Goal: Task Accomplishment & Management: Manage account settings

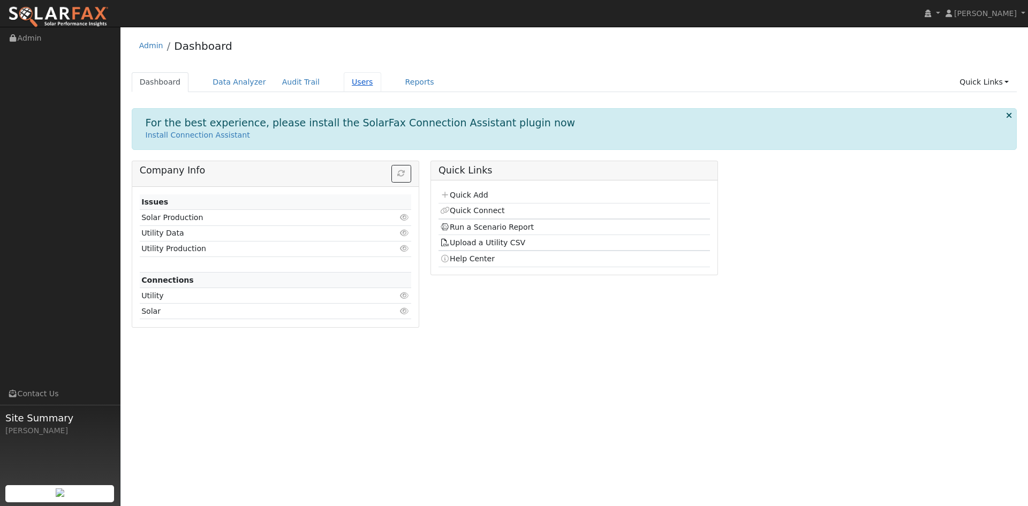
click at [381, 86] on link "Users" at bounding box center [362, 82] width 37 height 20
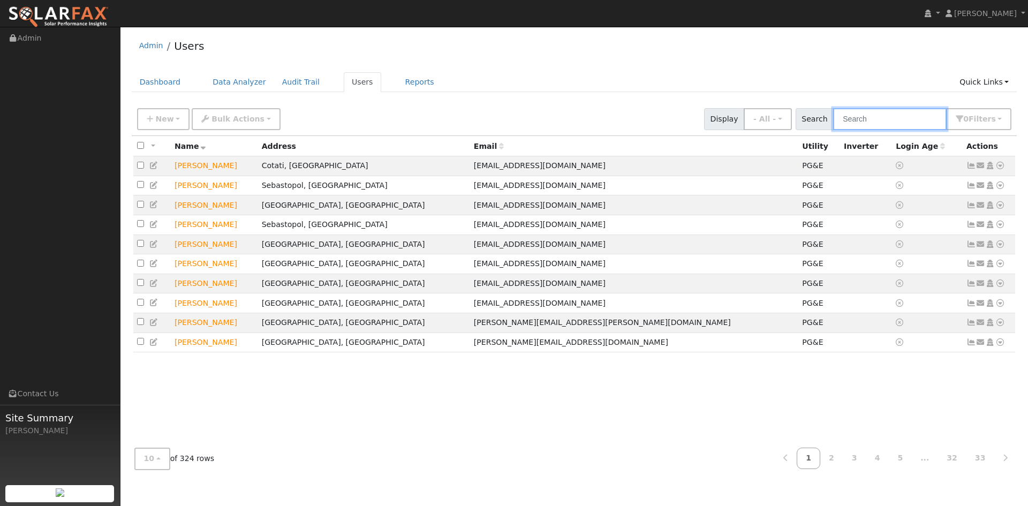
click at [877, 130] on input "text" at bounding box center [890, 119] width 114 height 22
type input "[PERSON_NAME]"
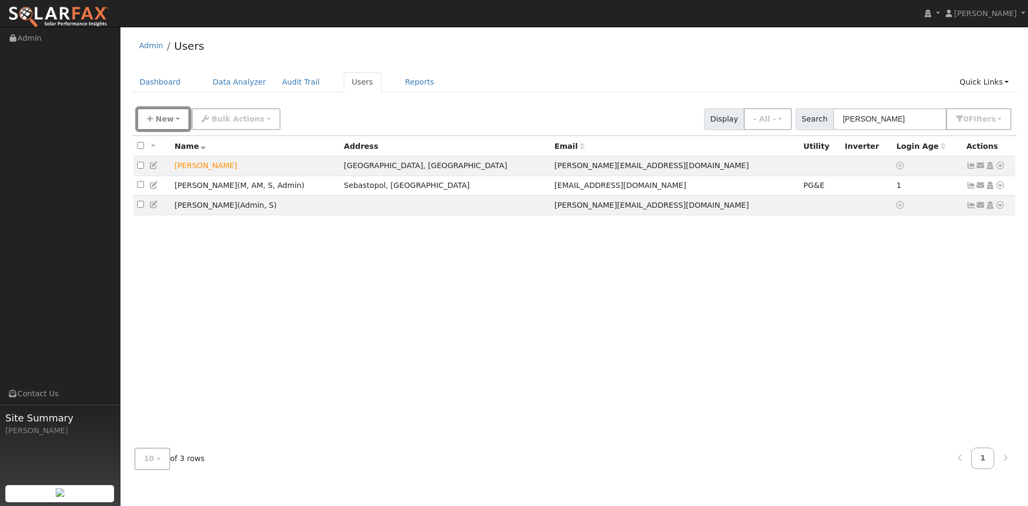
click at [171, 123] on span "New" at bounding box center [164, 119] width 18 height 9
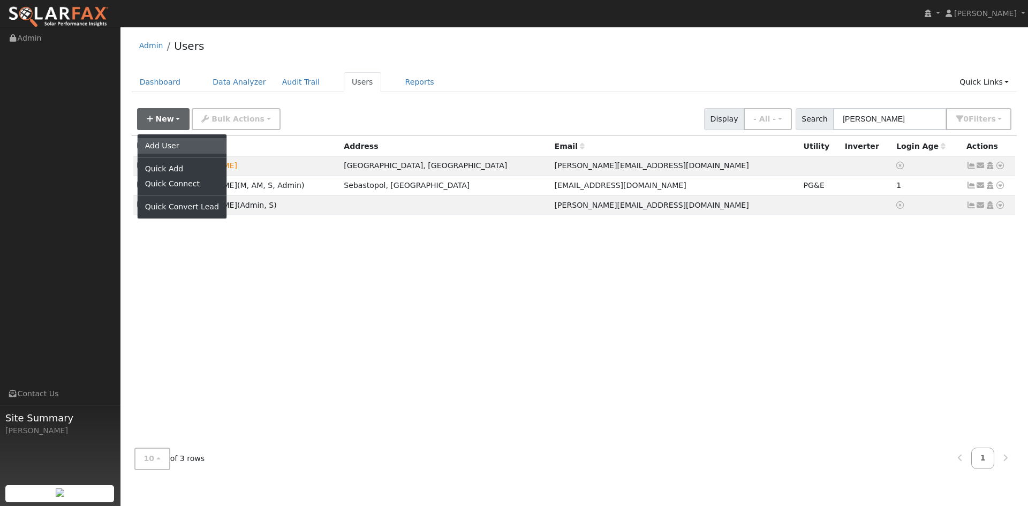
click at [178, 153] on link "Add User" at bounding box center [182, 145] width 89 height 15
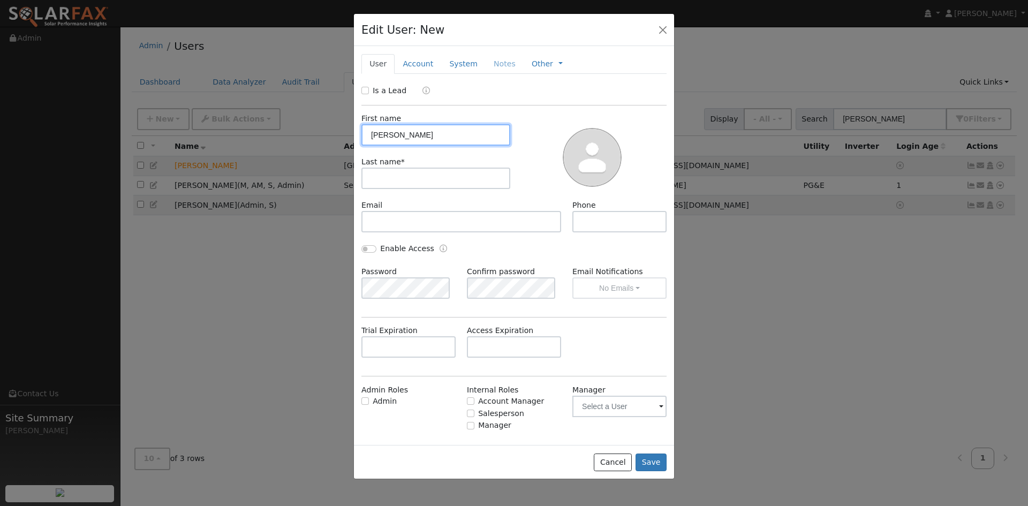
type input "[PERSON_NAME]"
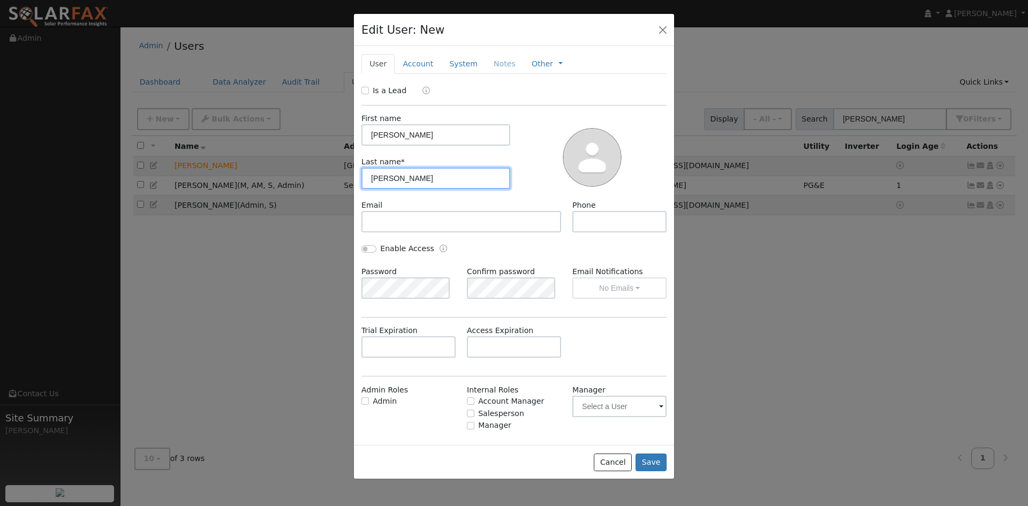
type input "[PERSON_NAME]"
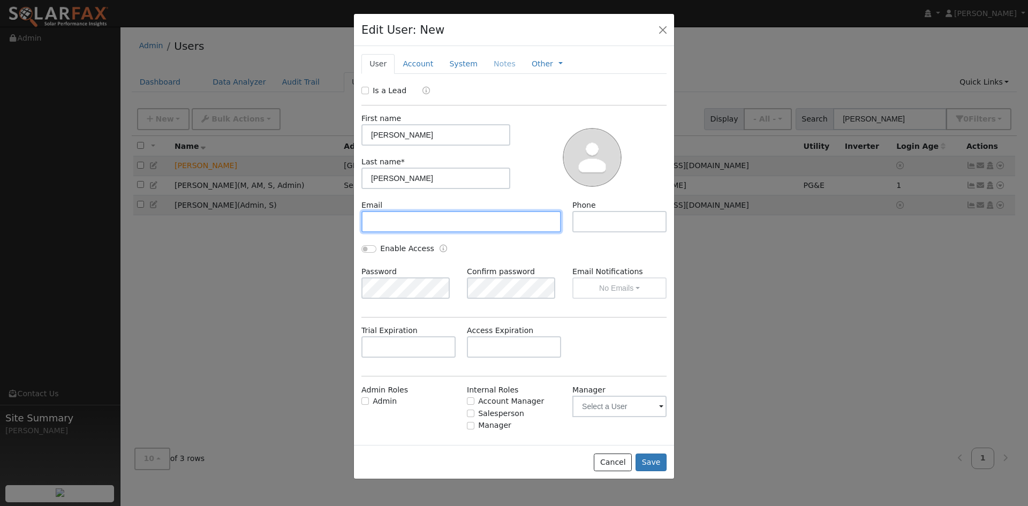
paste input "[EMAIL_ADDRESS][DOMAIN_NAME]"
type input "[EMAIL_ADDRESS][DOMAIN_NAME]"
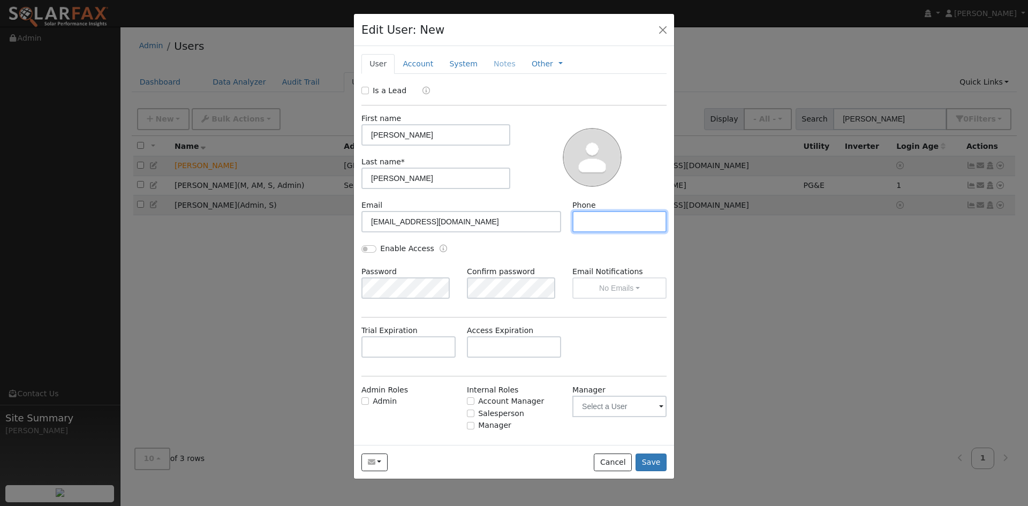
paste input "[PHONE_NUMBER]"
type input "707-486-0601"
drag, startPoint x: 426, startPoint y: 80, endPoint x: 410, endPoint y: 111, distance: 34.8
click at [410, 111] on div "New Account Nickname Cancel Create Are you sure you want to create new account …" at bounding box center [514, 245] width 320 height 399
click at [389, 95] on div "New Account Nickname Cancel Create Are you sure you want to create new account …" at bounding box center [514, 245] width 320 height 399
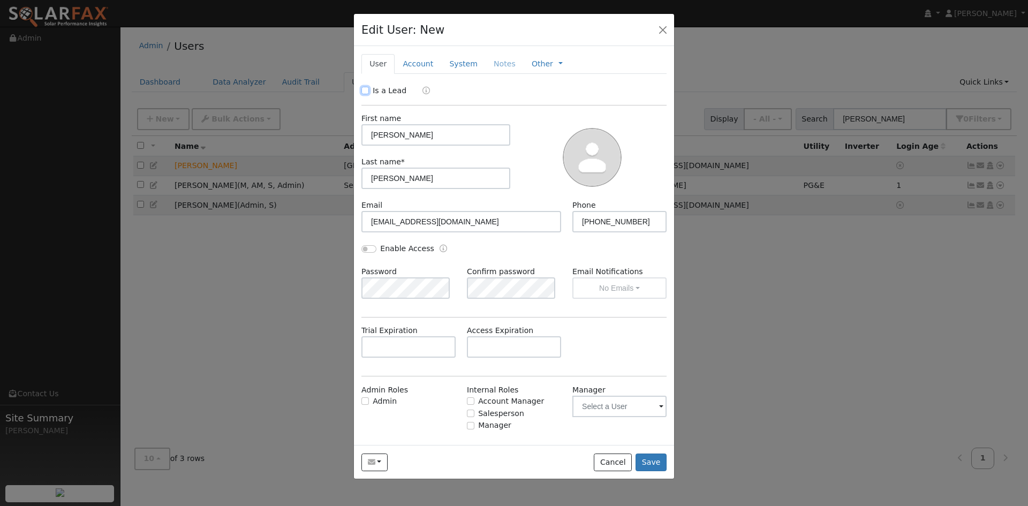
drag, startPoint x: 365, startPoint y: 110, endPoint x: 386, endPoint y: 105, distance: 21.6
click at [367, 94] on input "Is a Lead" at bounding box center [365, 90] width 7 height 7
checkbox input "true"
click at [426, 74] on link "Account" at bounding box center [418, 64] width 47 height 20
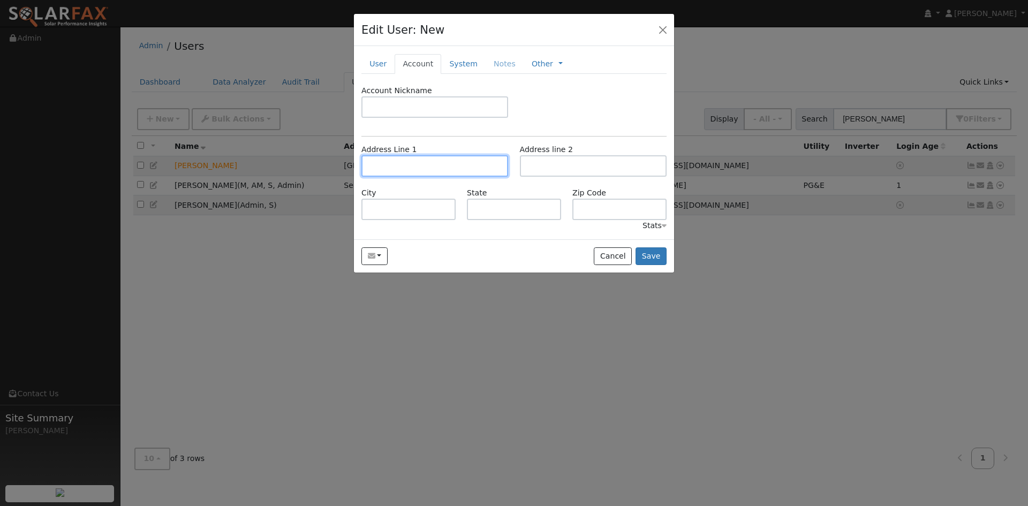
paste input "1888 Larkspur Street"
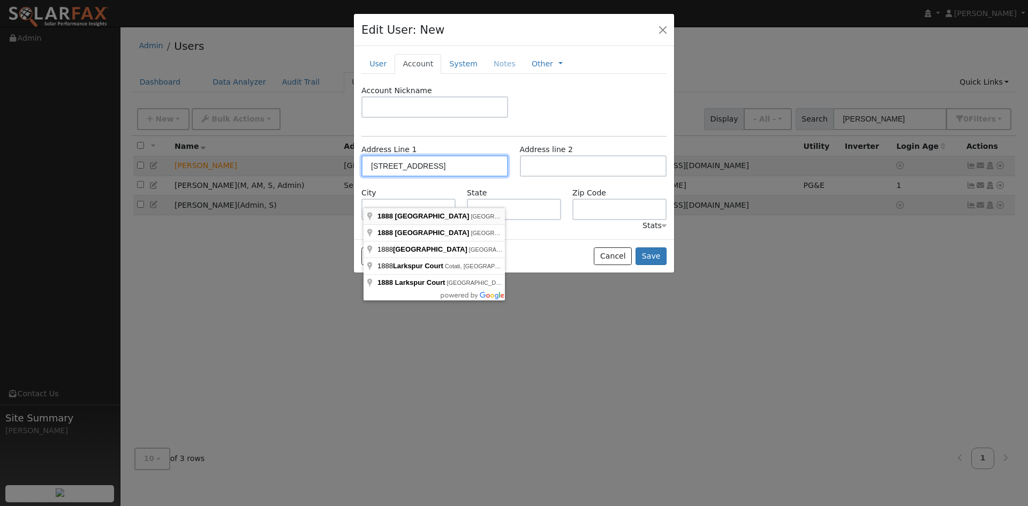
type input "1888 Larkspur Street"
type input "Yountville"
type input "CA"
type input "94599"
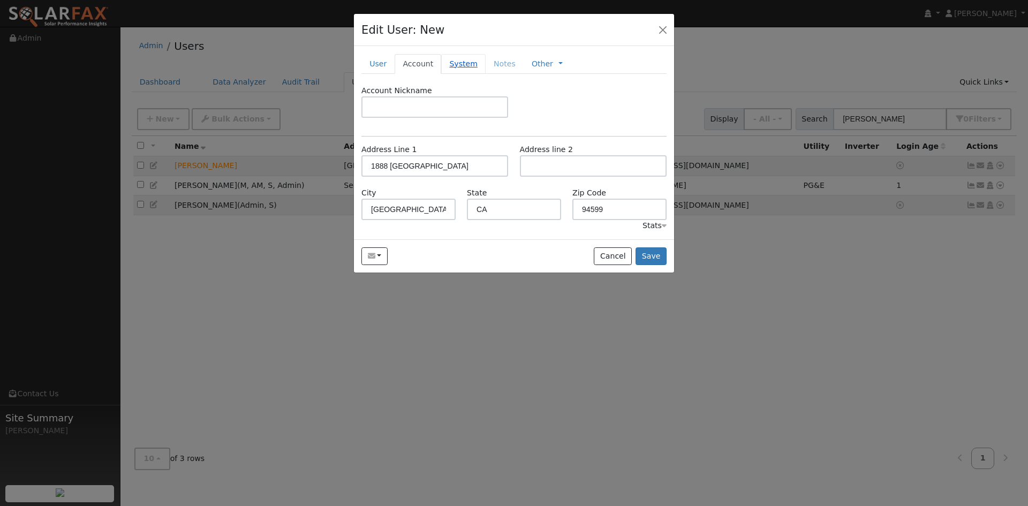
click at [486, 74] on link "System" at bounding box center [463, 64] width 44 height 20
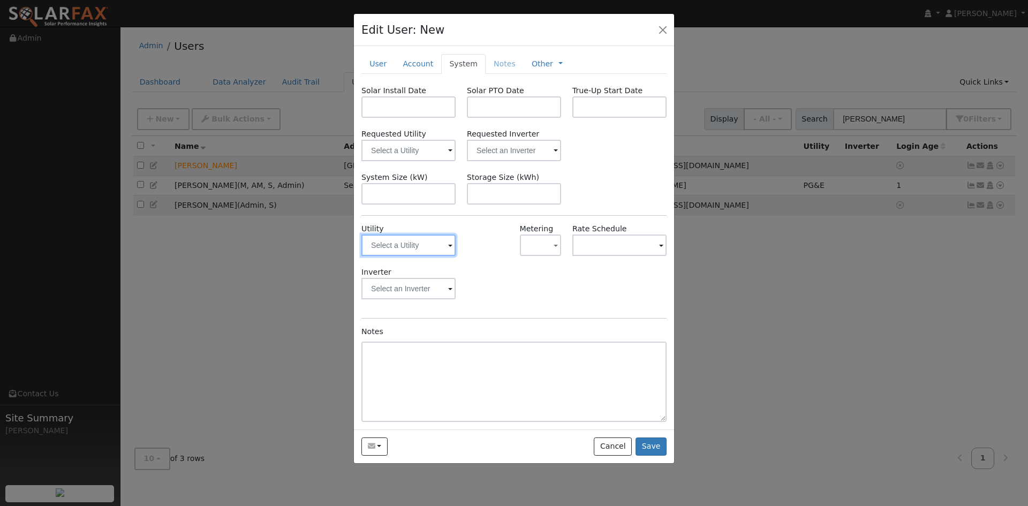
click at [442, 256] on input "text" at bounding box center [409, 245] width 94 height 21
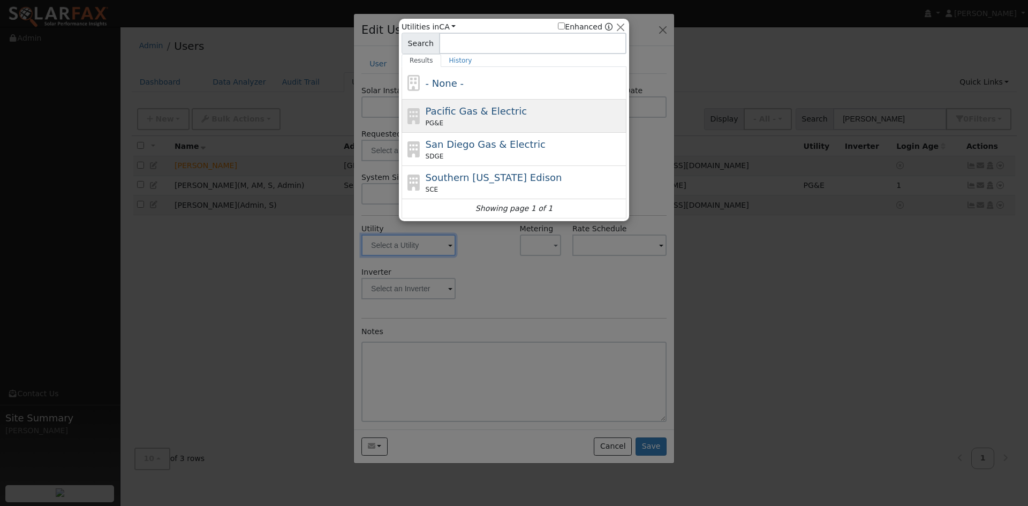
click at [461, 122] on div "PG&E" at bounding box center [525, 123] width 199 height 10
type input "PG&E"
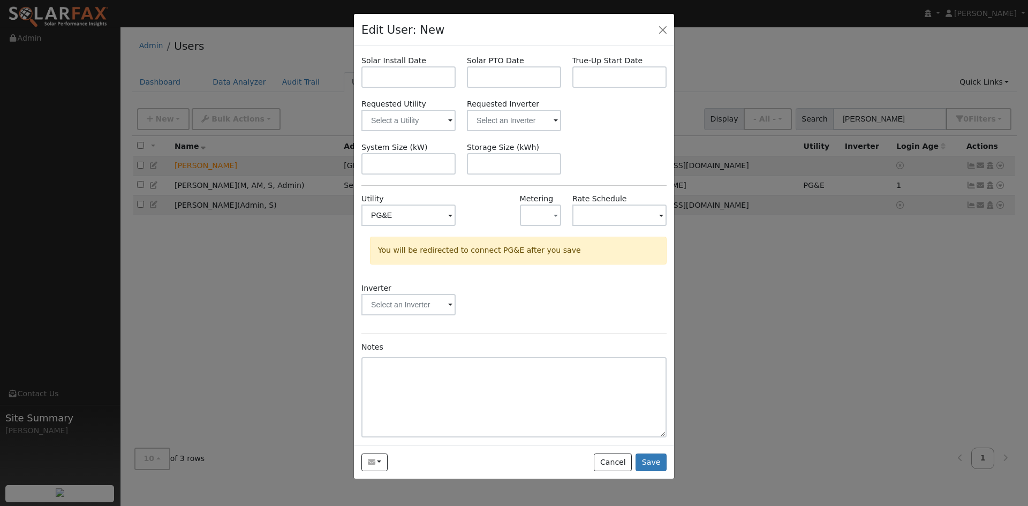
scroll to position [72, 0]
click at [643, 472] on button "Save" at bounding box center [651, 463] width 31 height 18
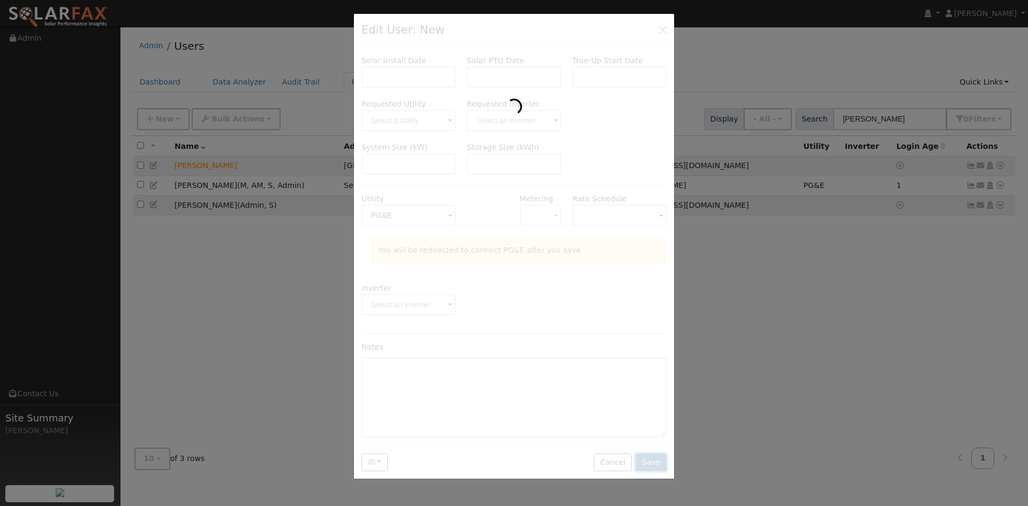
scroll to position [0, 0]
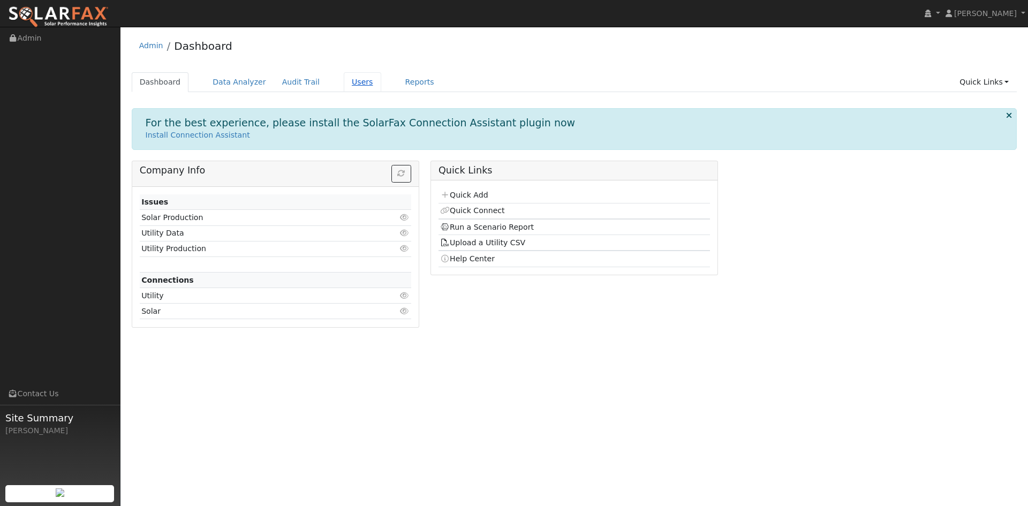
click at [381, 88] on link "Users" at bounding box center [362, 82] width 37 height 20
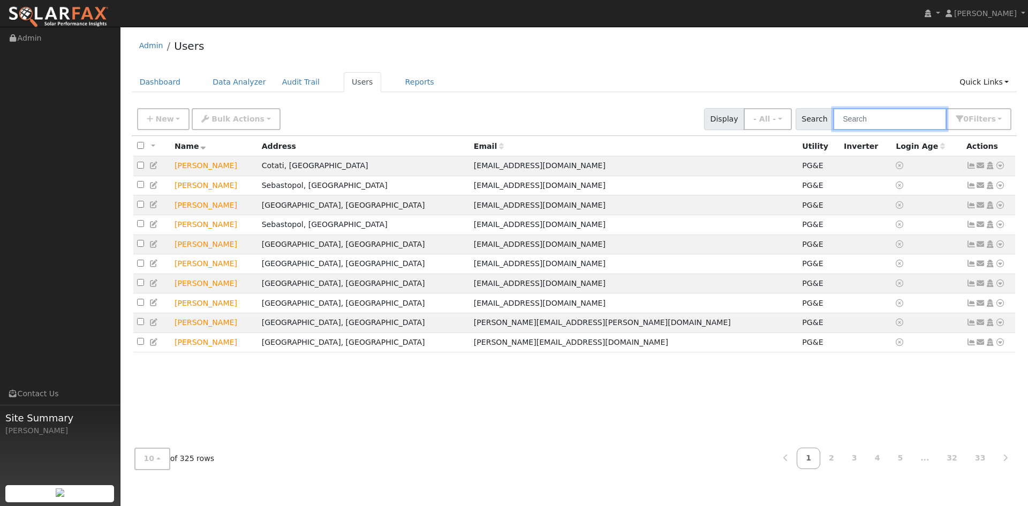
click at [841, 129] on input "text" at bounding box center [890, 119] width 114 height 22
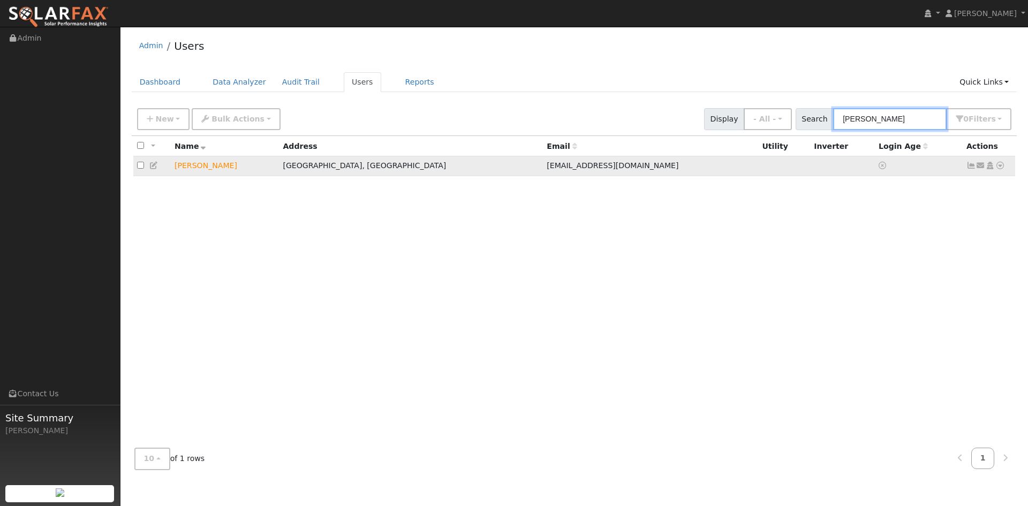
type input "[PERSON_NAME]"
click at [159, 169] on icon at bounding box center [154, 165] width 10 height 7
checkbox input "true"
type input "[PERSON_NAME]"
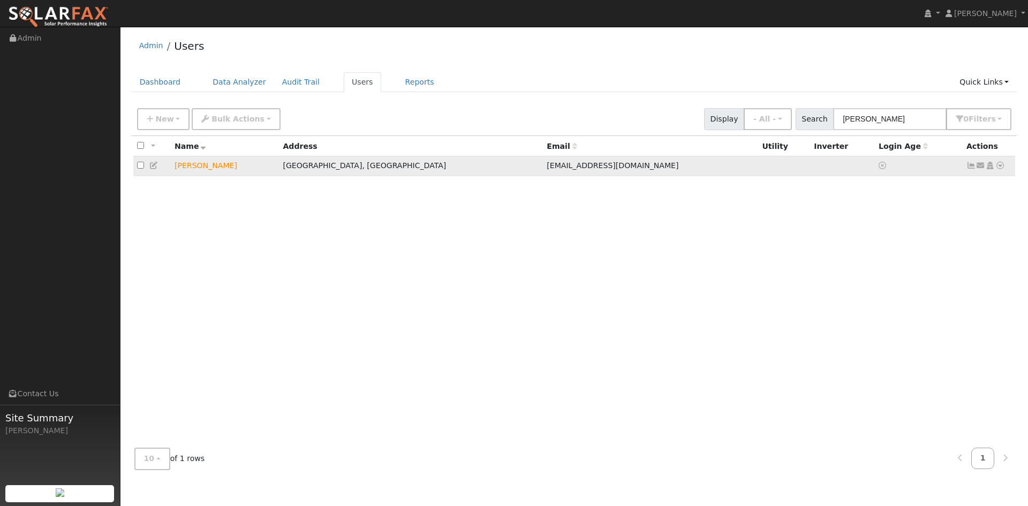
type input "[EMAIL_ADDRESS][DOMAIN_NAME]"
type input "[PHONE_NUMBER]"
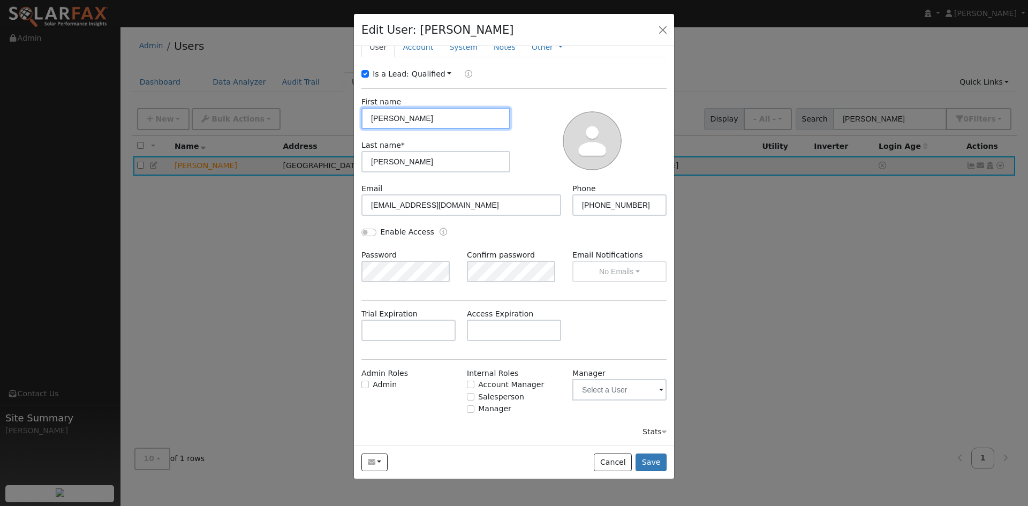
scroll to position [74, 0]
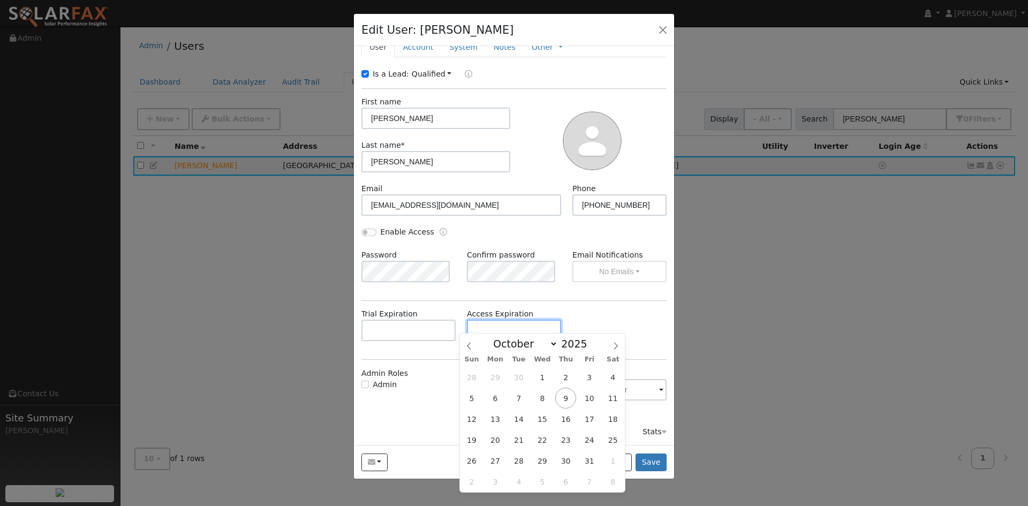
click at [527, 323] on input "text" at bounding box center [514, 330] width 94 height 21
click at [616, 347] on icon at bounding box center [615, 345] width 7 height 7
select select "11"
click at [544, 418] on span "17" at bounding box center [542, 419] width 21 height 21
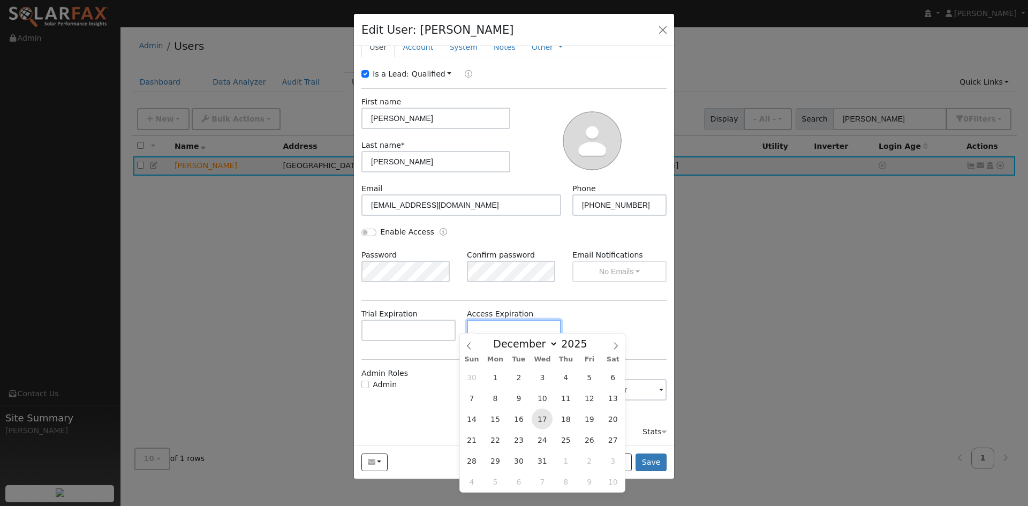
type input "12/17/2025"
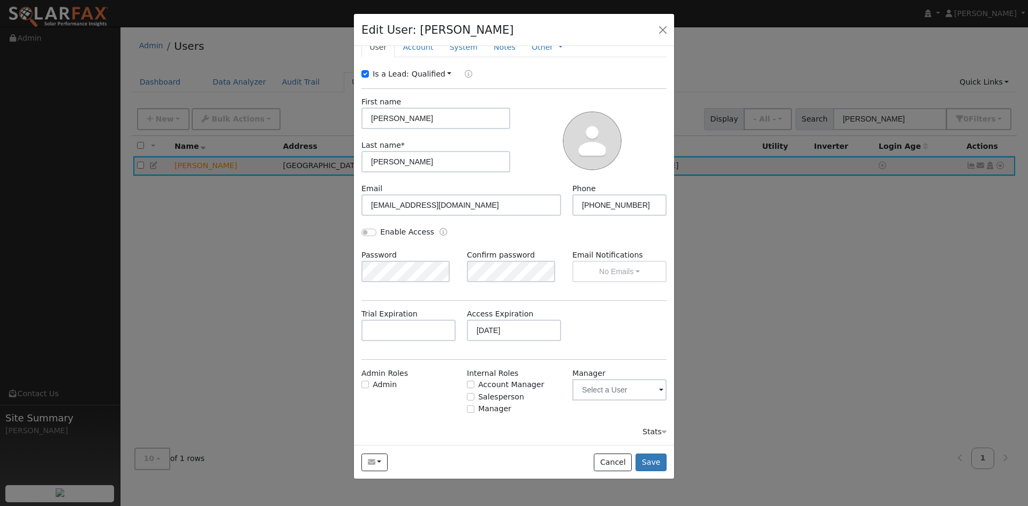
click at [601, 314] on div "Trial Expiration Access Expiration 12/17/2025" at bounding box center [514, 330] width 317 height 43
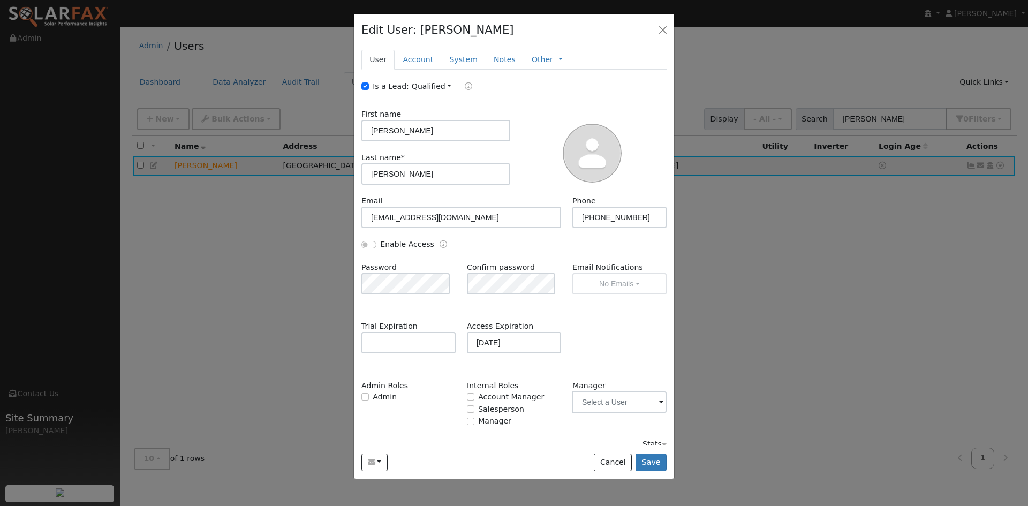
scroll to position [0, 0]
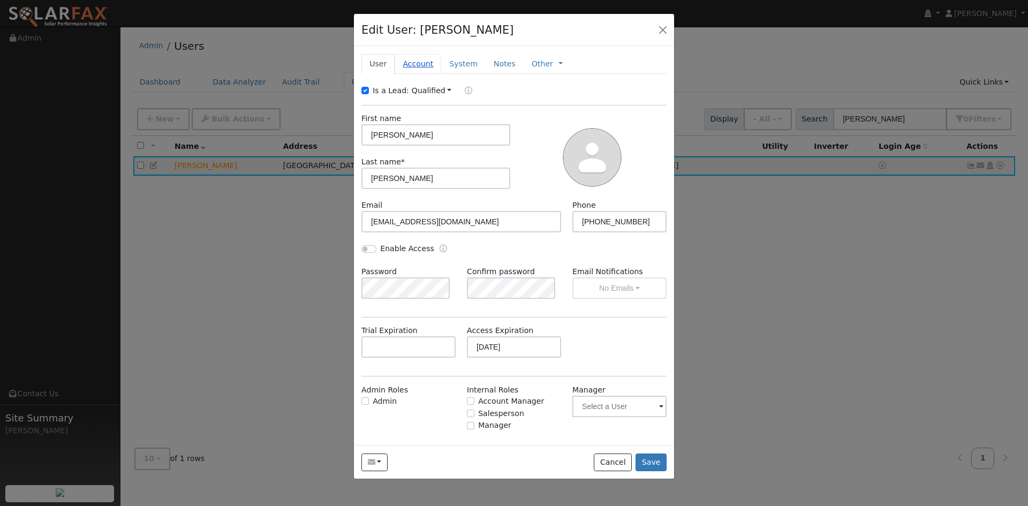
click at [425, 74] on link "Account" at bounding box center [418, 64] width 47 height 20
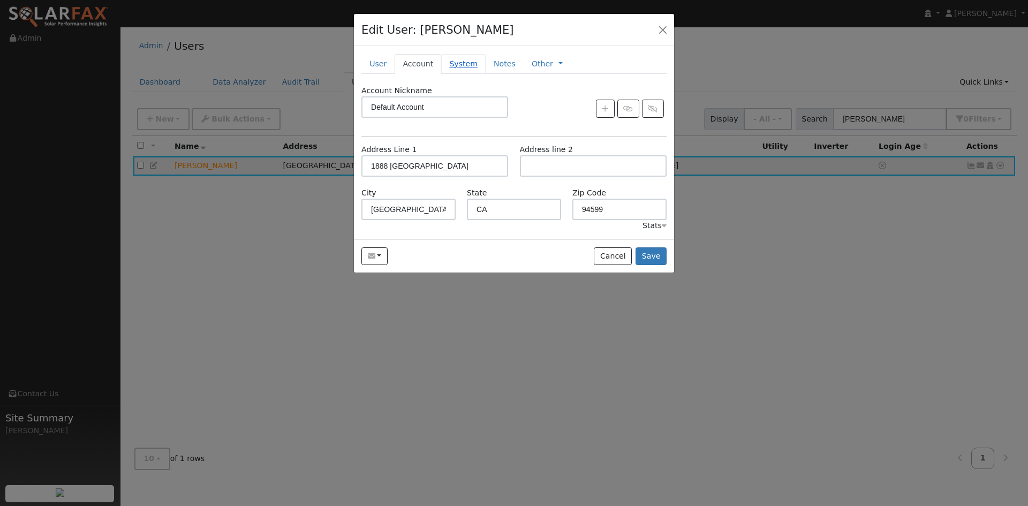
click at [482, 74] on link "System" at bounding box center [463, 64] width 44 height 20
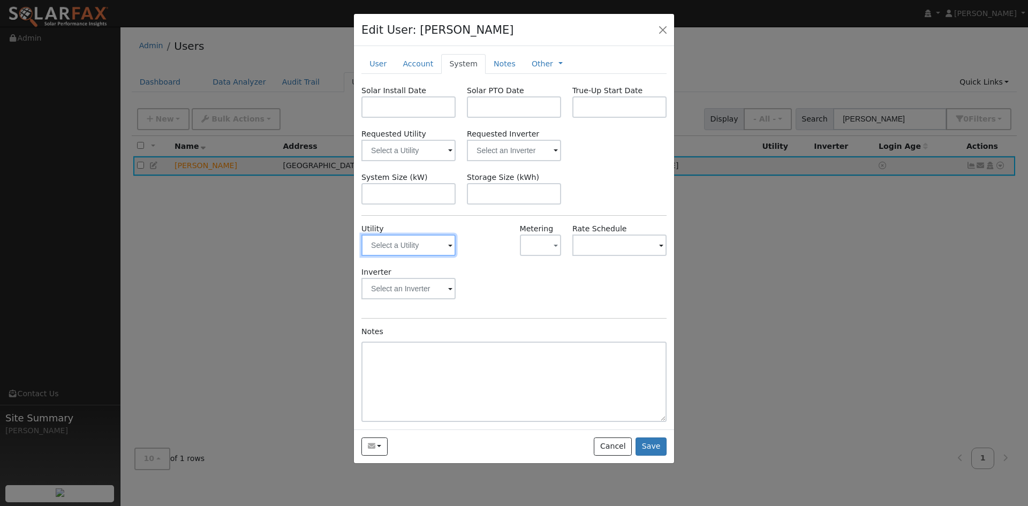
click at [428, 256] on input "text" at bounding box center [409, 245] width 94 height 21
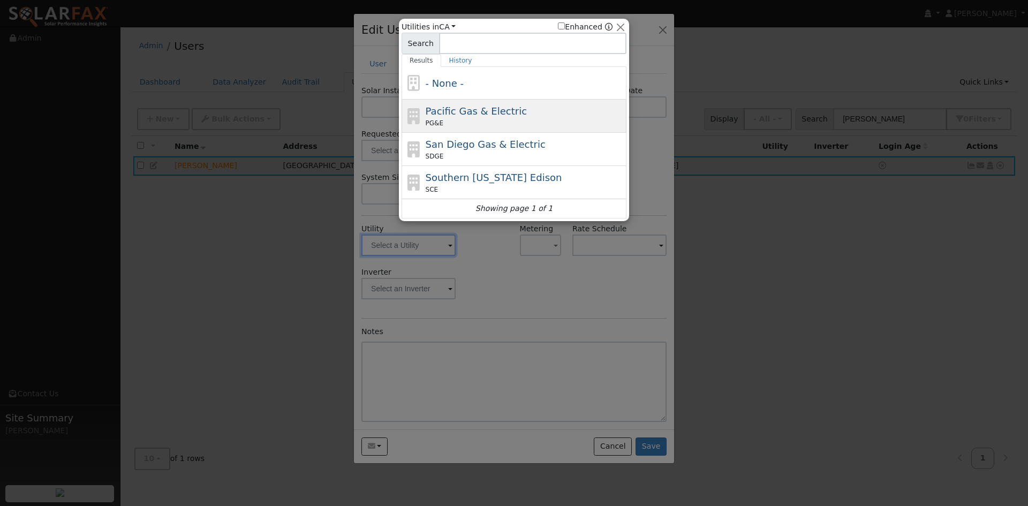
click at [457, 117] on span "Pacific Gas & Electric" at bounding box center [476, 111] width 101 height 11
type input "PG&E"
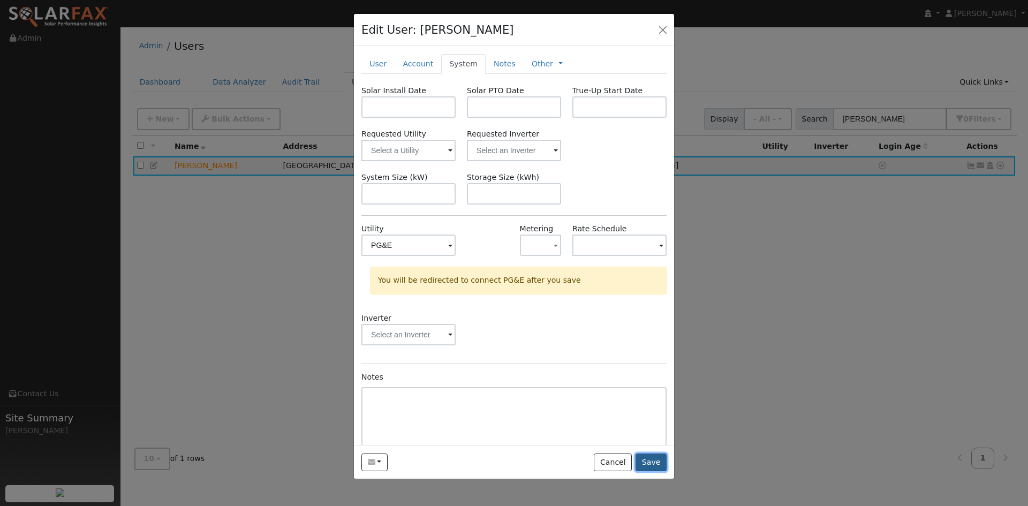
click at [649, 472] on button "Save" at bounding box center [651, 463] width 31 height 18
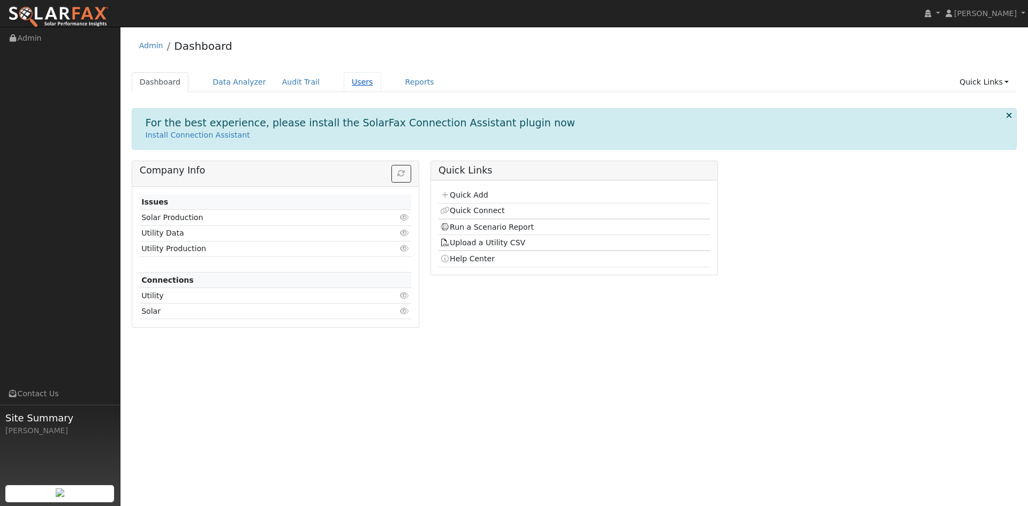
click at [381, 86] on link "Users" at bounding box center [362, 82] width 37 height 20
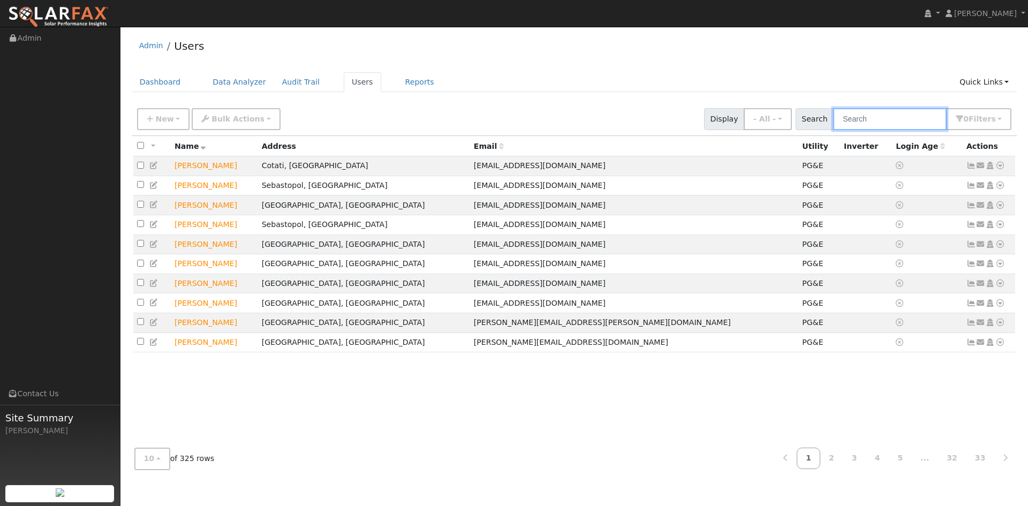
click at [848, 130] on input "text" at bounding box center [890, 119] width 114 height 22
paste input "Paul Jackson"
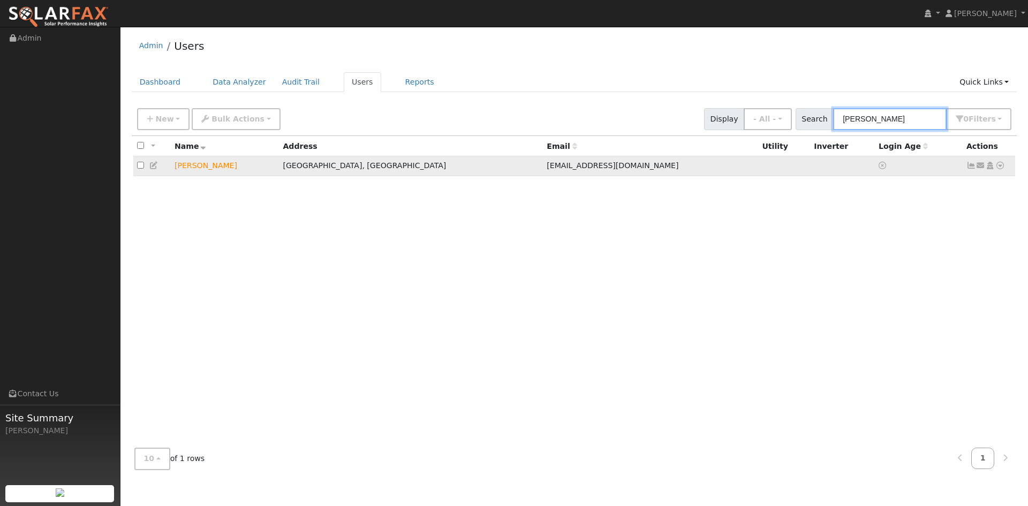
type input "Paul Jackson"
click at [157, 169] on icon at bounding box center [154, 165] width 10 height 7
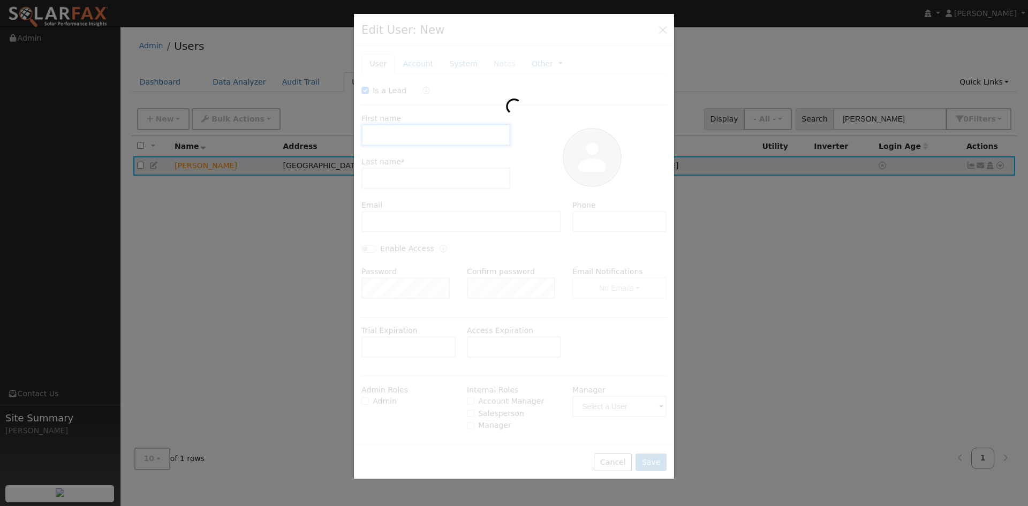
type input "12/17/2025"
checkbox input "true"
type input "Paul"
type input "Jackson"
type input "colinasfarming@grower.net"
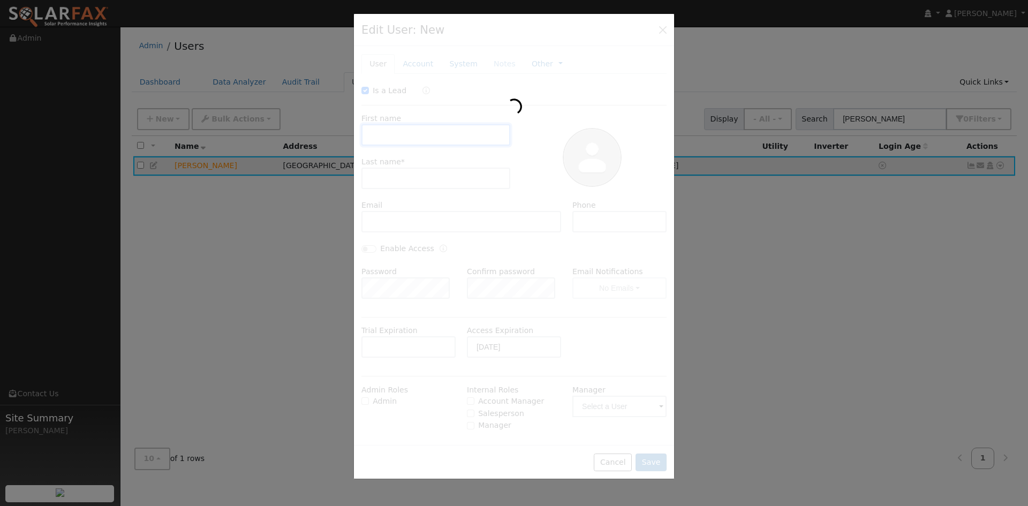
type input "707-486-0601"
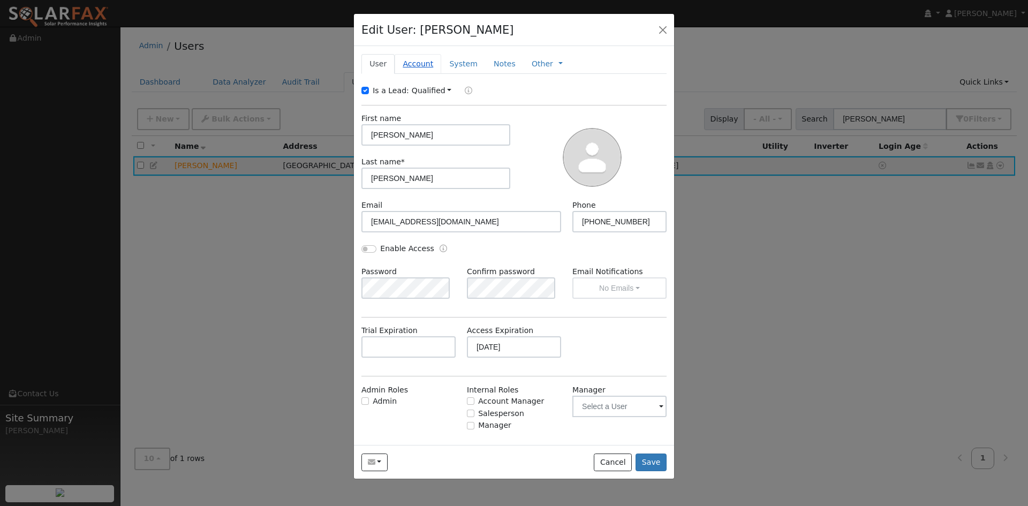
click at [435, 74] on link "Account" at bounding box center [418, 64] width 47 height 20
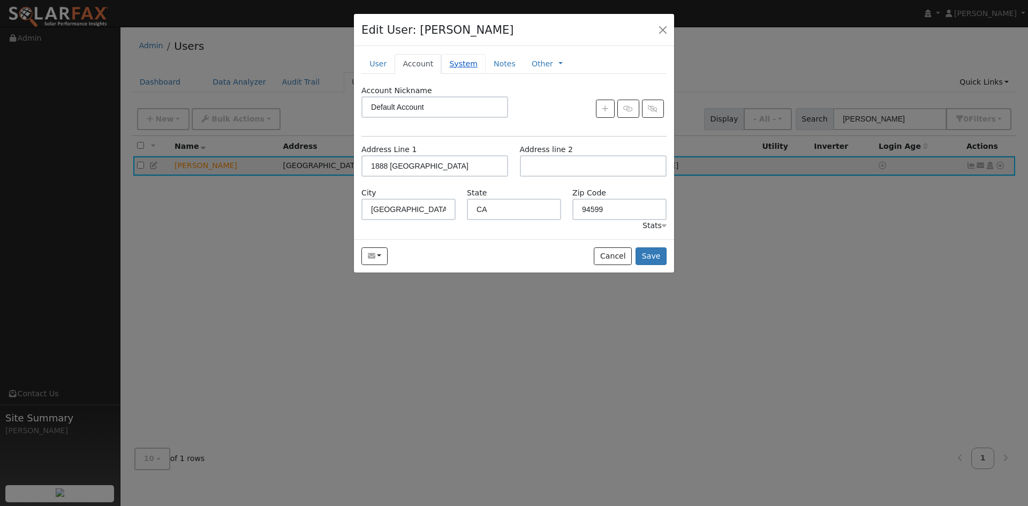
click at [478, 74] on link "System" at bounding box center [463, 64] width 44 height 20
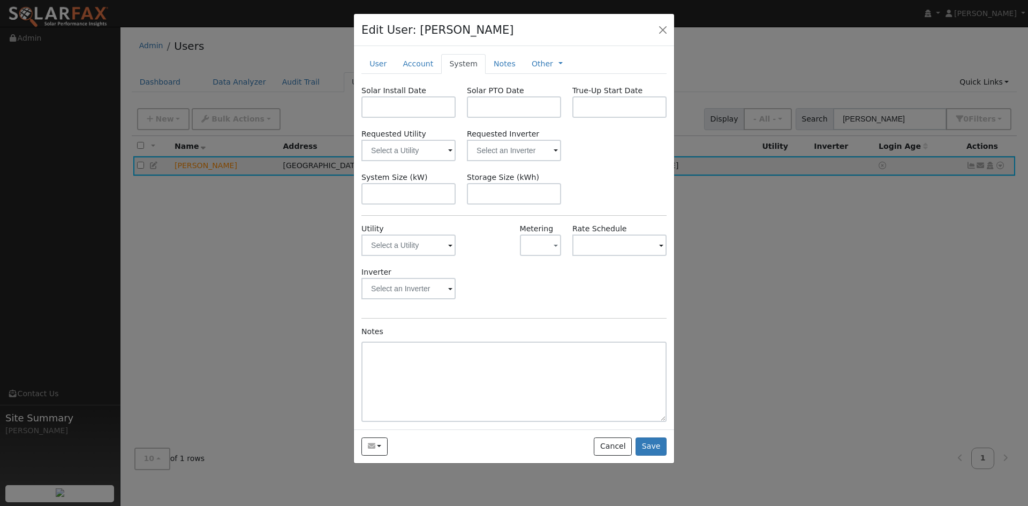
click at [598, 161] on div "Requested Utility Requested Inverter" at bounding box center [514, 145] width 317 height 33
click at [434, 256] on input "text" at bounding box center [409, 245] width 94 height 21
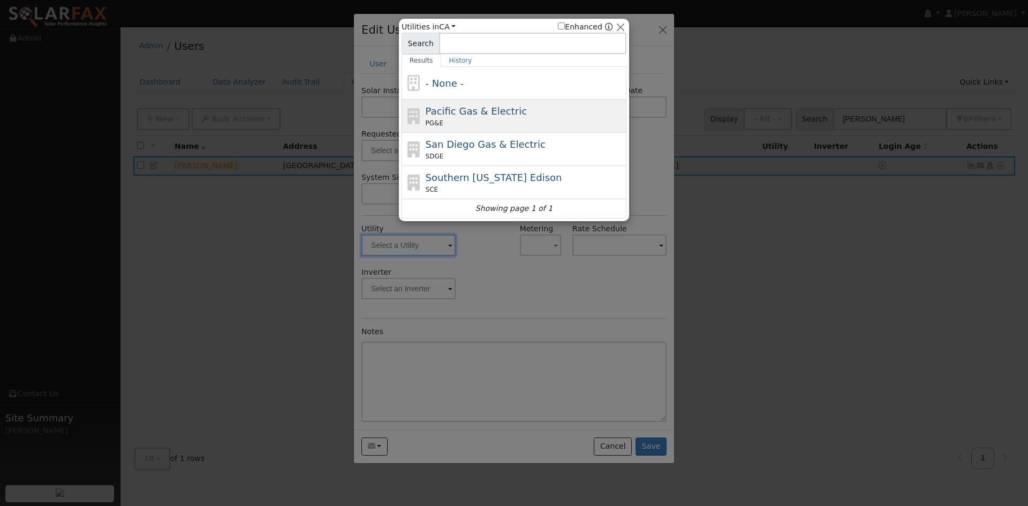
click at [493, 124] on div "PG&E" at bounding box center [525, 123] width 199 height 10
type input "PG&E"
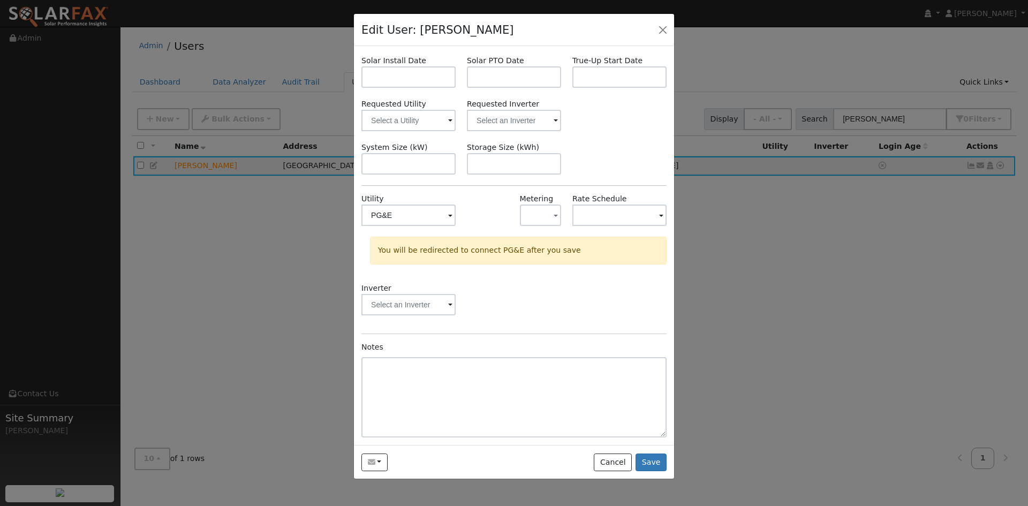
scroll to position [54, 0]
click at [649, 472] on button "Save" at bounding box center [651, 463] width 31 height 18
